Goal: Information Seeking & Learning: Learn about a topic

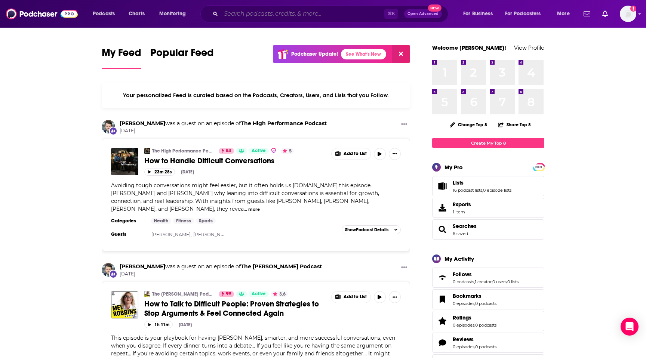
click at [254, 12] on input "Search podcasts, credits, & more..." at bounding box center [302, 14] width 163 height 12
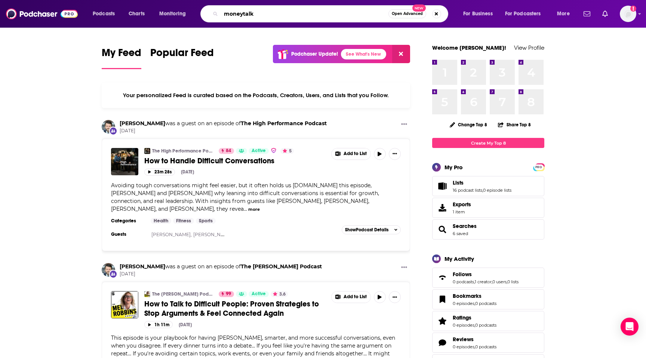
type input "moneytalk"
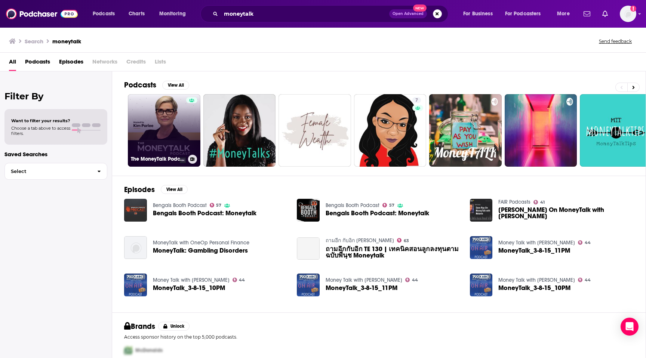
click at [165, 114] on link "The MoneyTalk Podcast" at bounding box center [164, 130] width 72 height 72
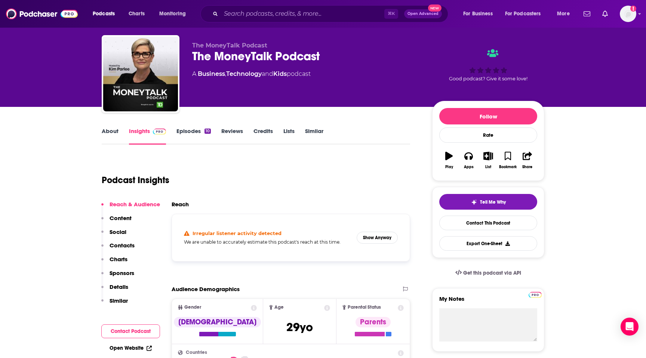
scroll to position [27, 0]
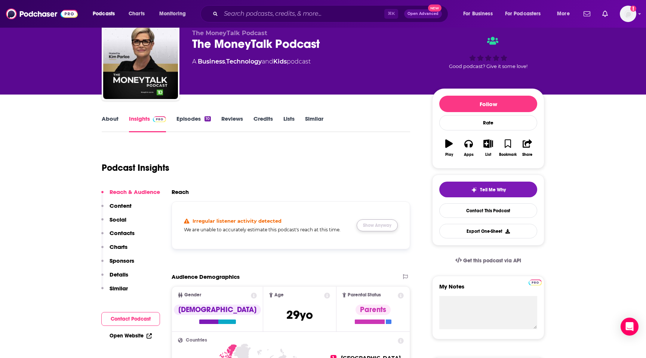
click at [383, 224] on button "Show Anyway" at bounding box center [376, 225] width 41 height 12
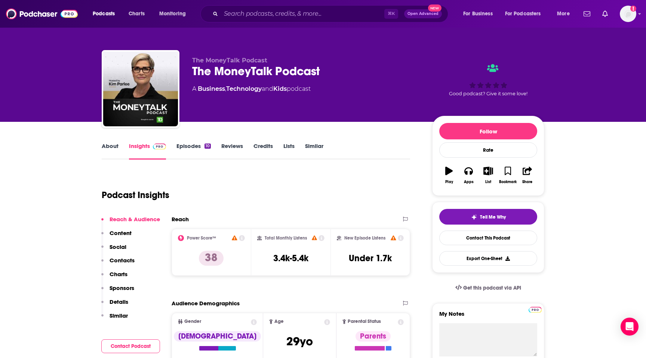
scroll to position [9, 0]
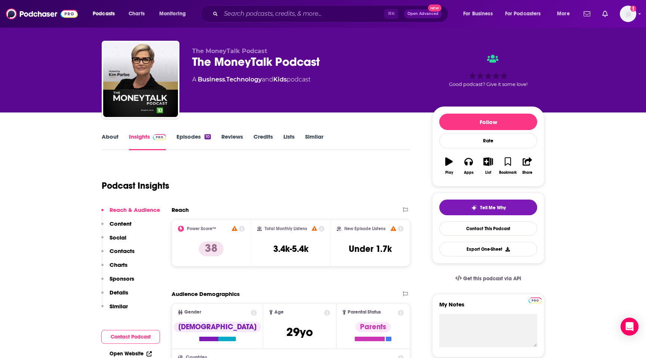
click at [191, 135] on link "Episodes 10" at bounding box center [193, 141] width 34 height 17
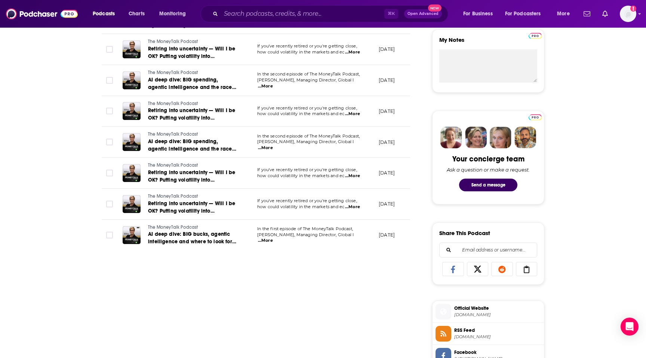
scroll to position [275, 0]
